Goal: Task Accomplishment & Management: Manage account settings

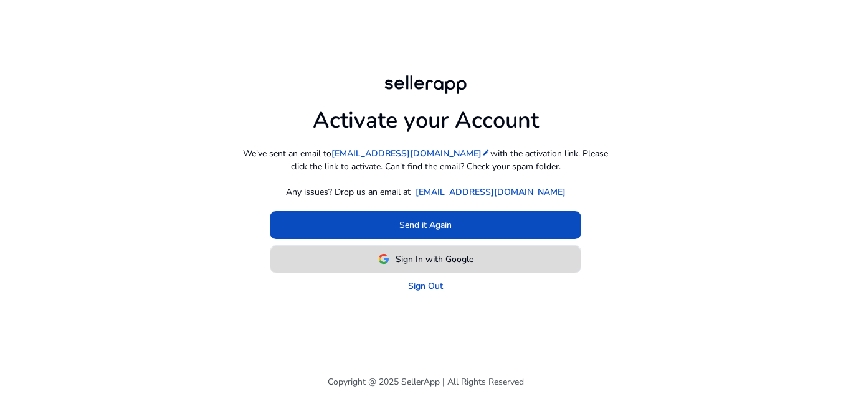
click at [422, 255] on span "Sign In with Google" at bounding box center [434, 259] width 78 height 13
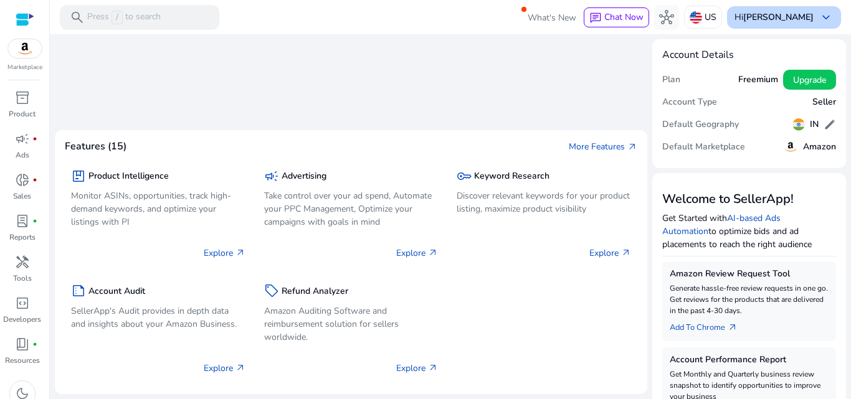
click at [821, 18] on span "keyboard_arrow_down" at bounding box center [825, 17] width 15 height 15
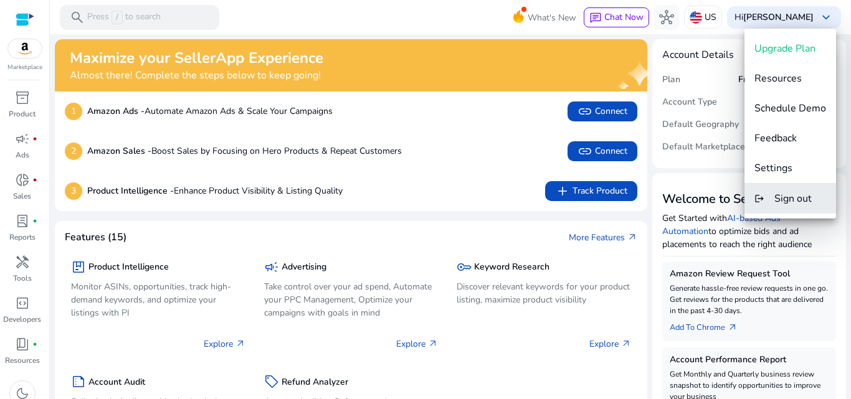
click at [793, 204] on span "Sign out" at bounding box center [792, 199] width 37 height 14
